Goal: Task Accomplishment & Management: Use online tool/utility

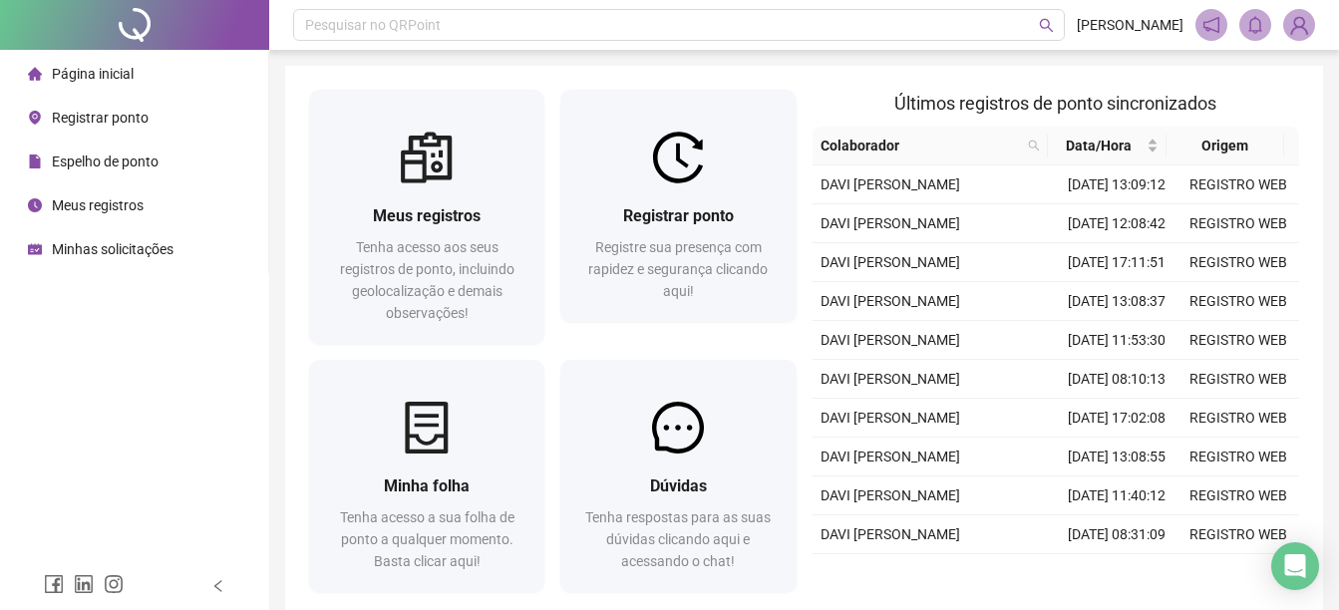
click at [90, 113] on span "Registrar ponto" at bounding box center [100, 118] width 97 height 16
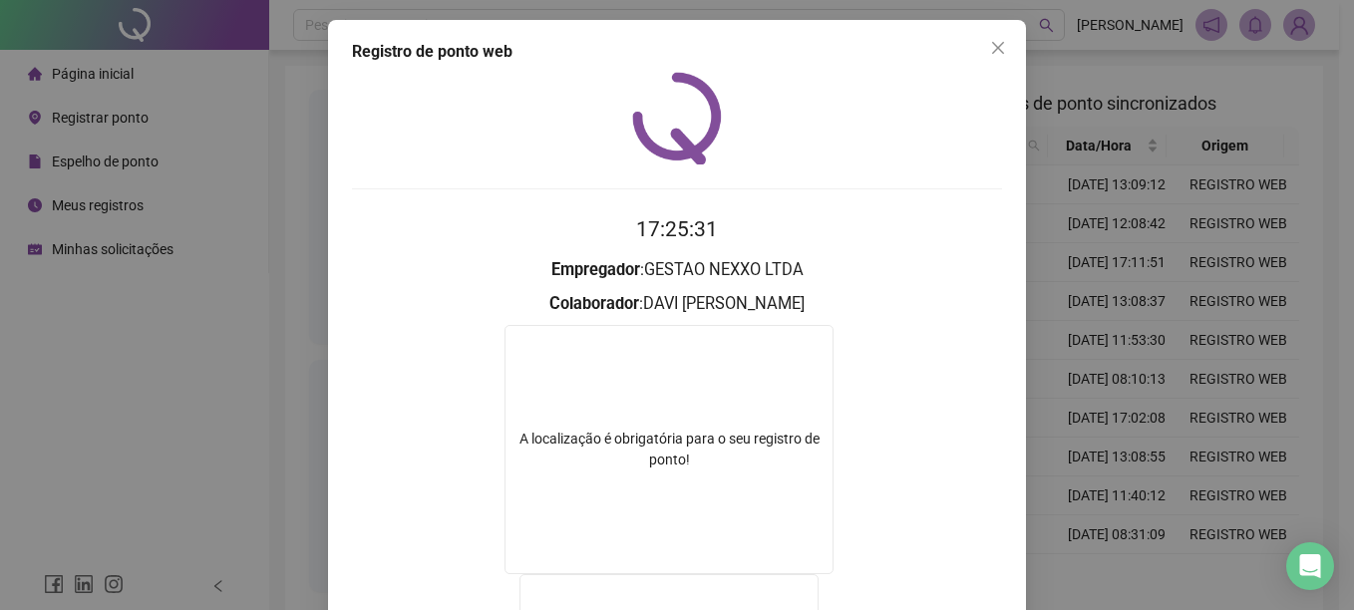
click at [1205, 352] on div "Registro de ponto web 17:25:31 Empregador : GESTAO NEXXO LTDA Colaborador : DAV…" at bounding box center [677, 305] width 1354 height 610
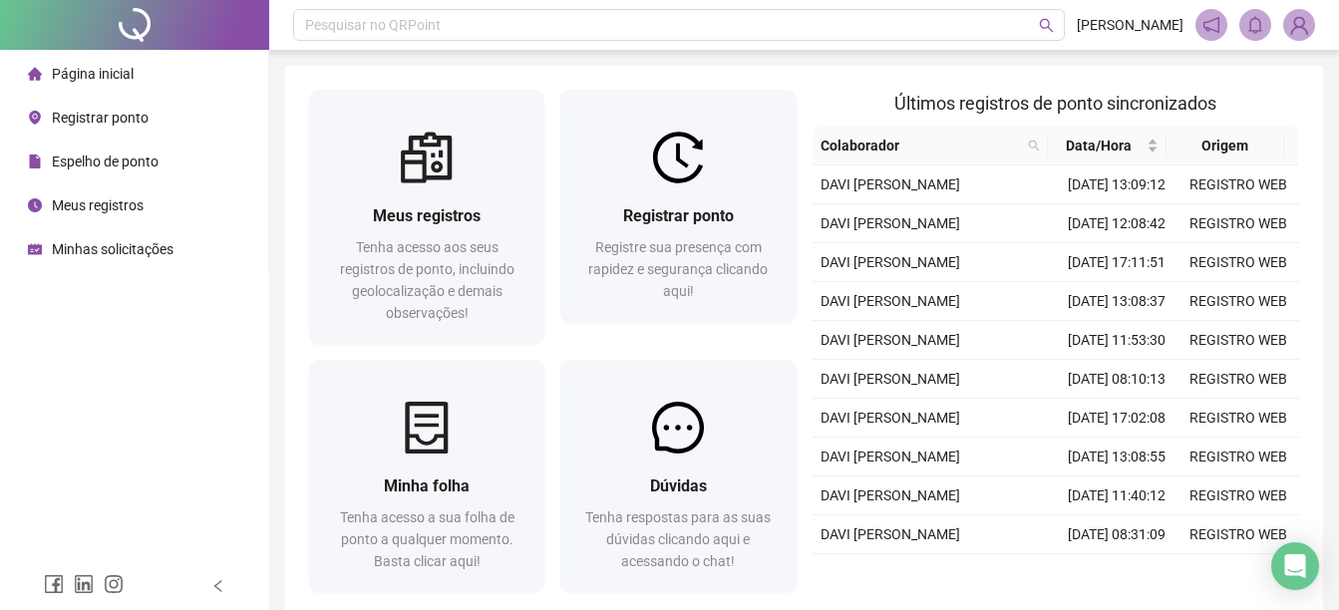
click at [157, 453] on div "Página inicial Registrar ponto Espelho de ponto Meus registros Minhas solicitaç…" at bounding box center [134, 281] width 269 height 562
click at [126, 128] on div "Registrar ponto" at bounding box center [88, 118] width 121 height 40
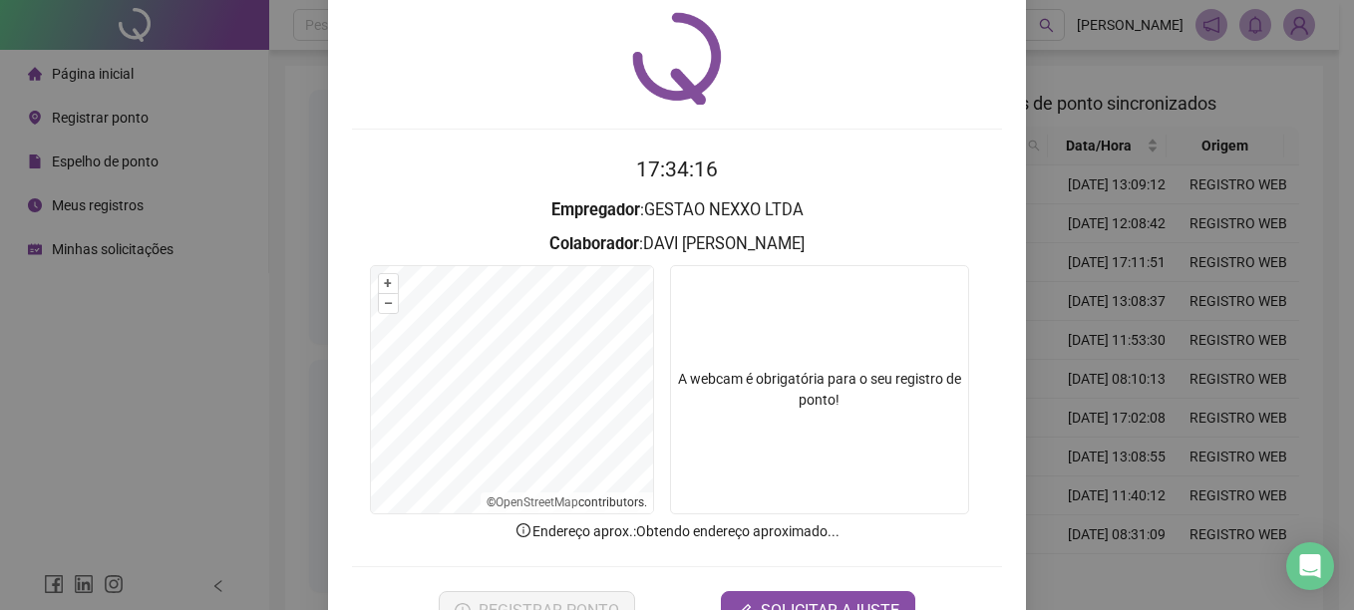
scroll to position [125, 0]
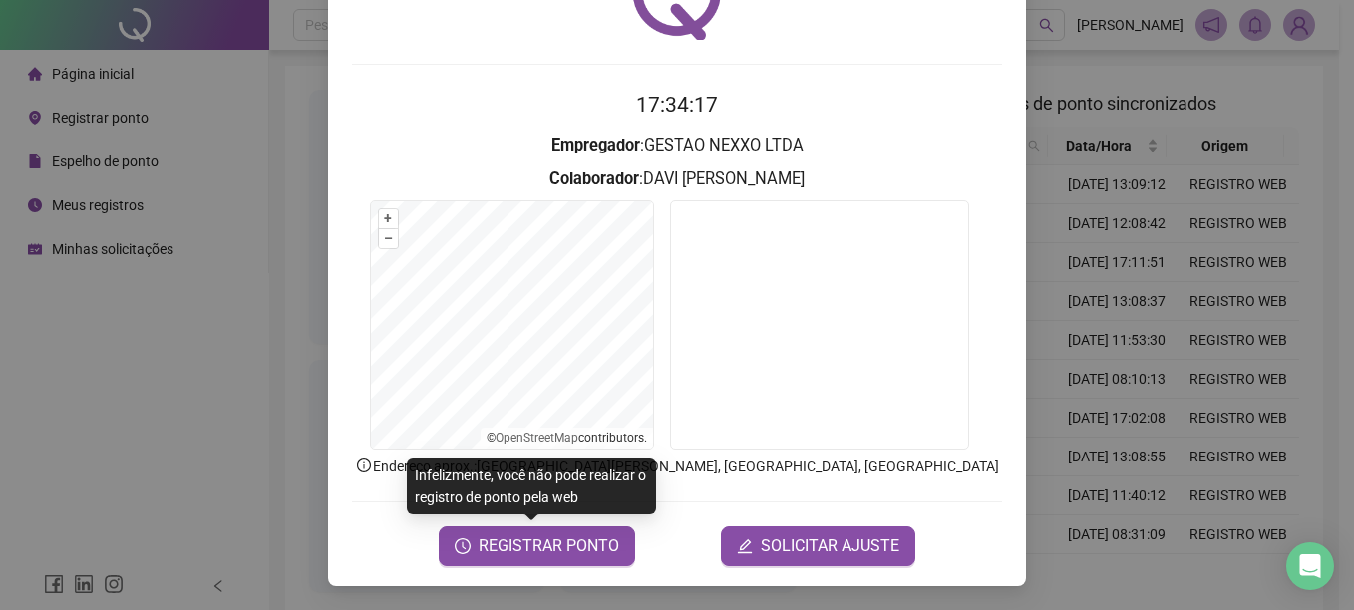
click at [1317, 295] on div "Registro de ponto web 17:34:17 Empregador : GESTAO NEXXO LTDA Colaborador : [PE…" at bounding box center [677, 305] width 1354 height 610
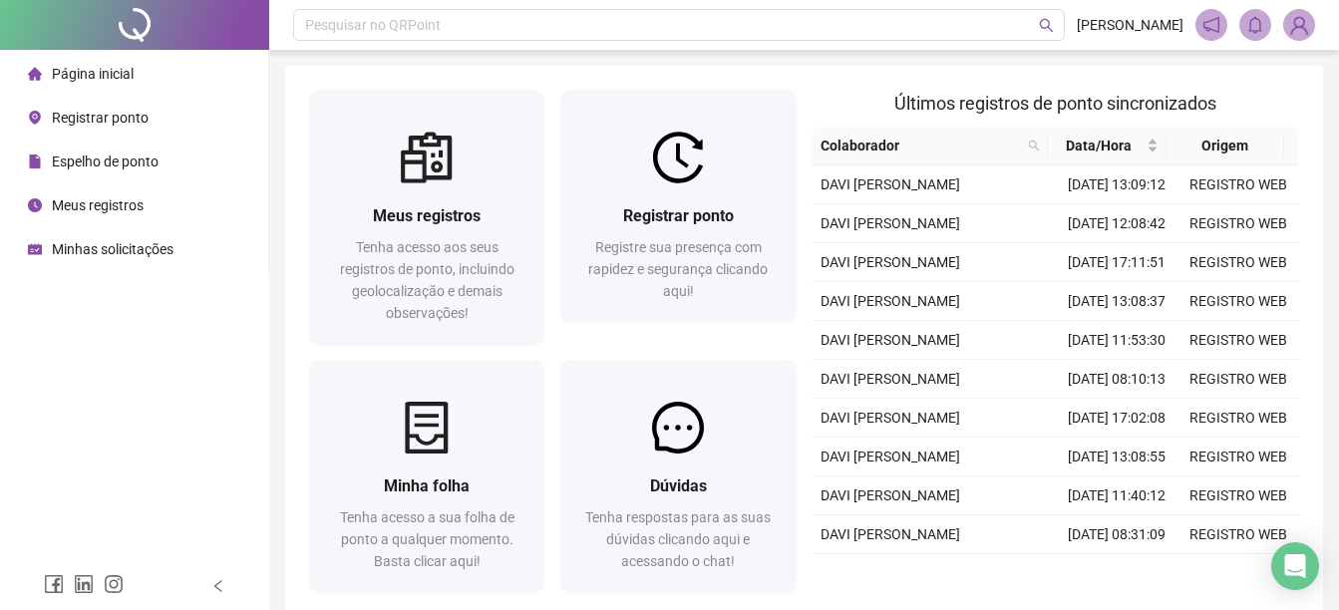
click at [100, 116] on span "Registrar ponto" at bounding box center [100, 118] width 97 height 16
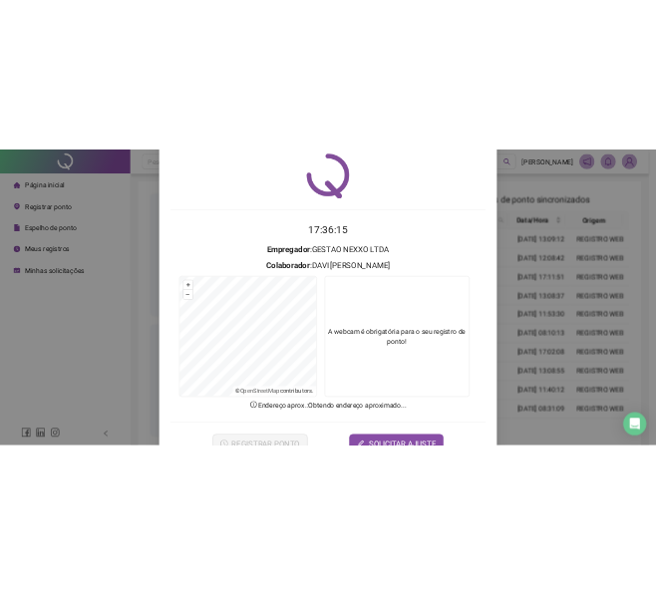
scroll to position [125, 0]
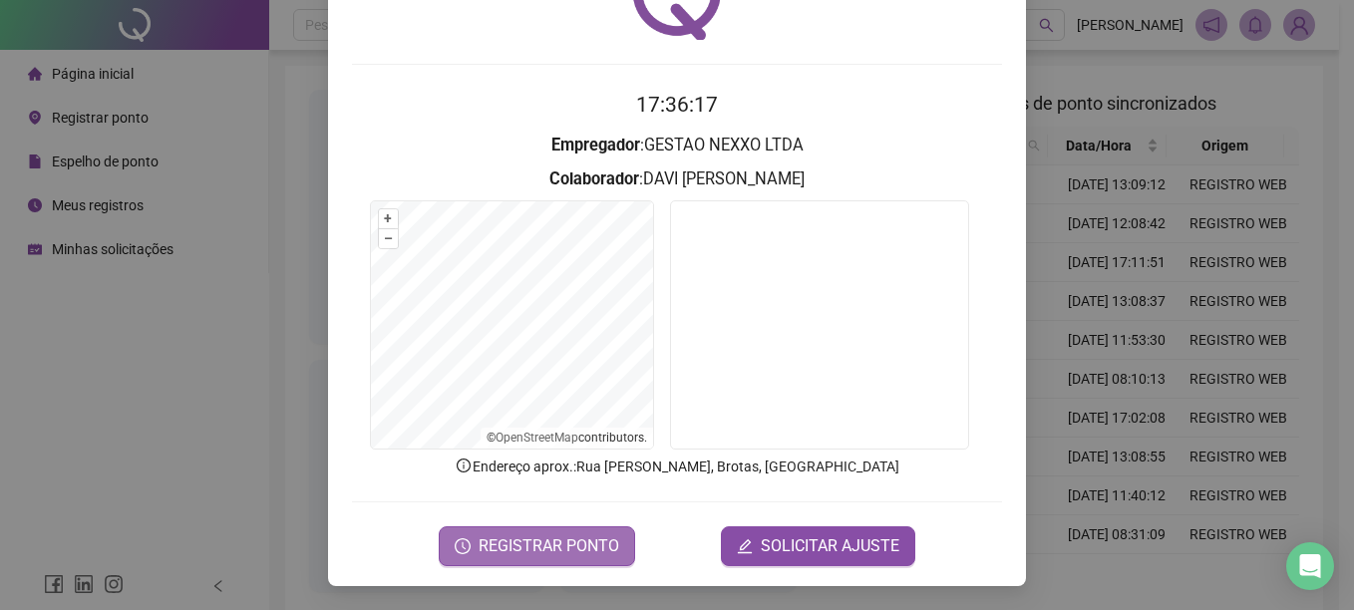
click at [540, 552] on span "REGISTRAR PONTO" at bounding box center [548, 546] width 141 height 24
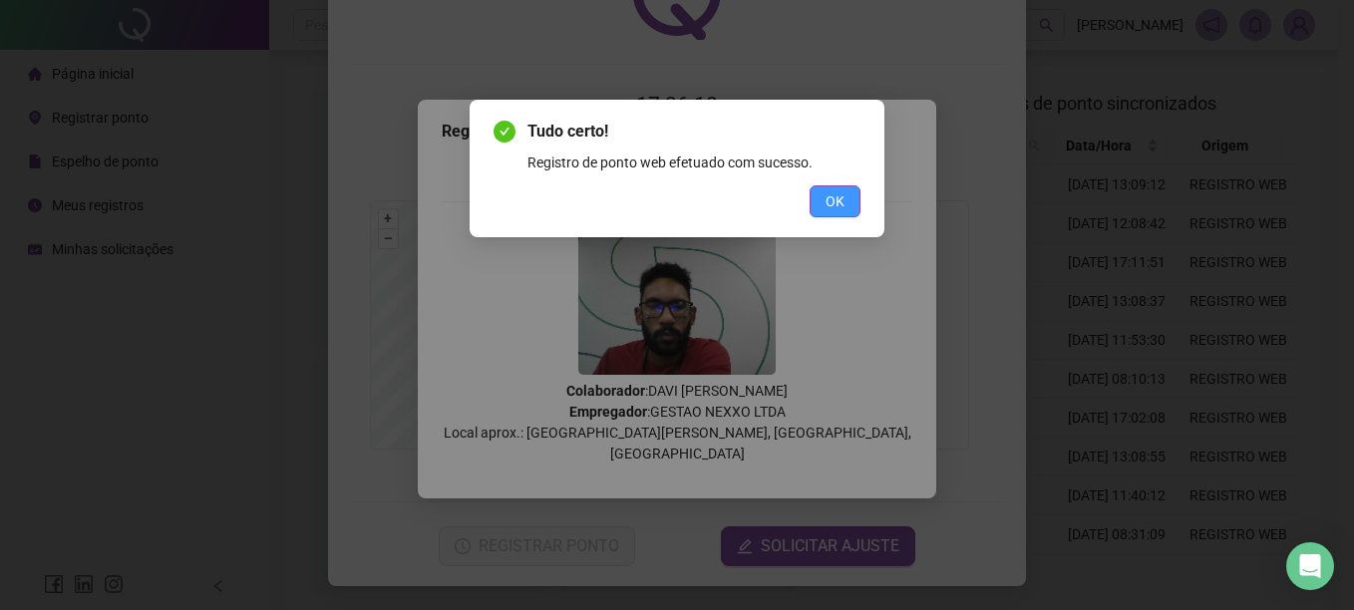
click at [843, 213] on button "OK" at bounding box center [834, 201] width 51 height 32
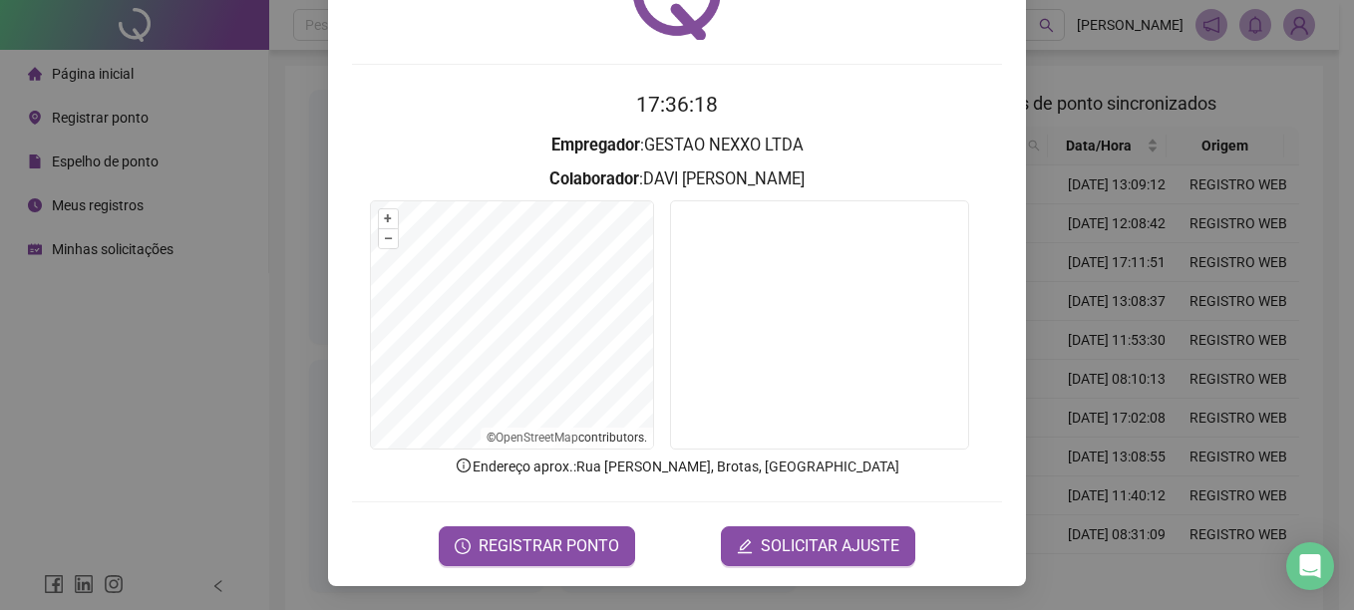
drag, startPoint x: 1024, startPoint y: 203, endPoint x: 1164, endPoint y: 0, distance: 247.2
click at [1028, 200] on div "Registro de ponto web 17:36:18 Empregador : GESTAO NEXXO LTDA Colaborador : [PE…" at bounding box center [677, 305] width 1354 height 610
